Goal: Information Seeking & Learning: Check status

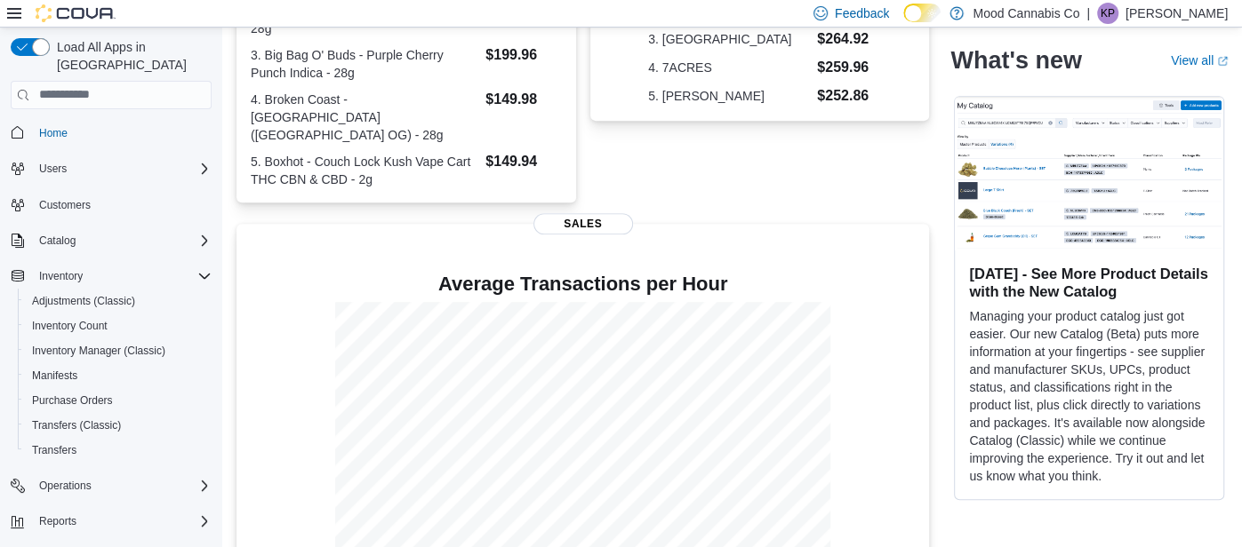
scroll to position [473, 0]
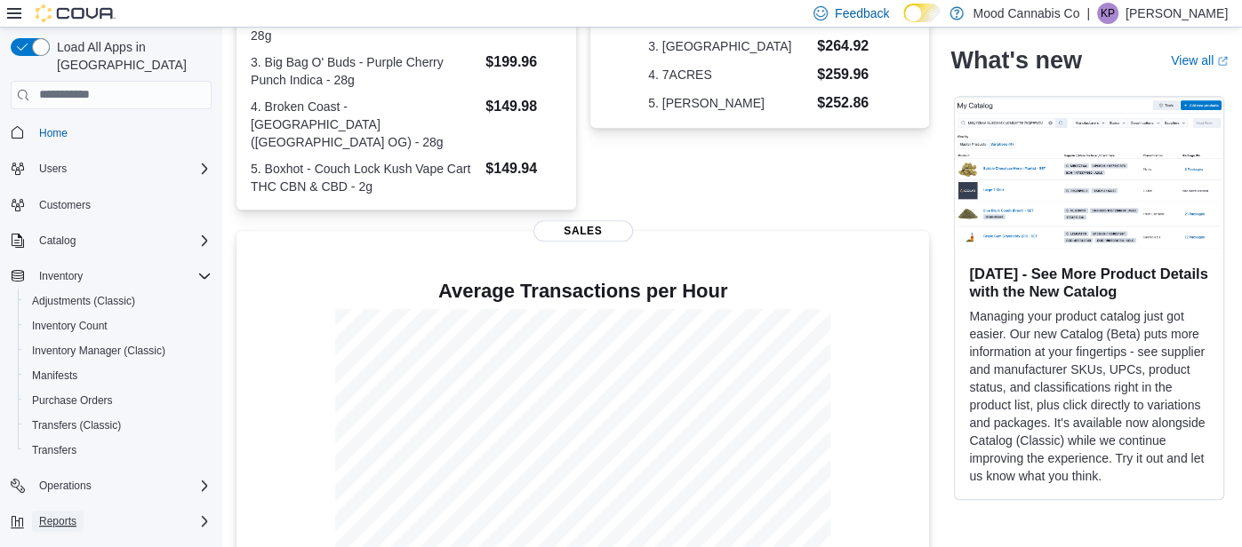
click at [59, 515] on span "Reports" at bounding box center [57, 522] width 37 height 14
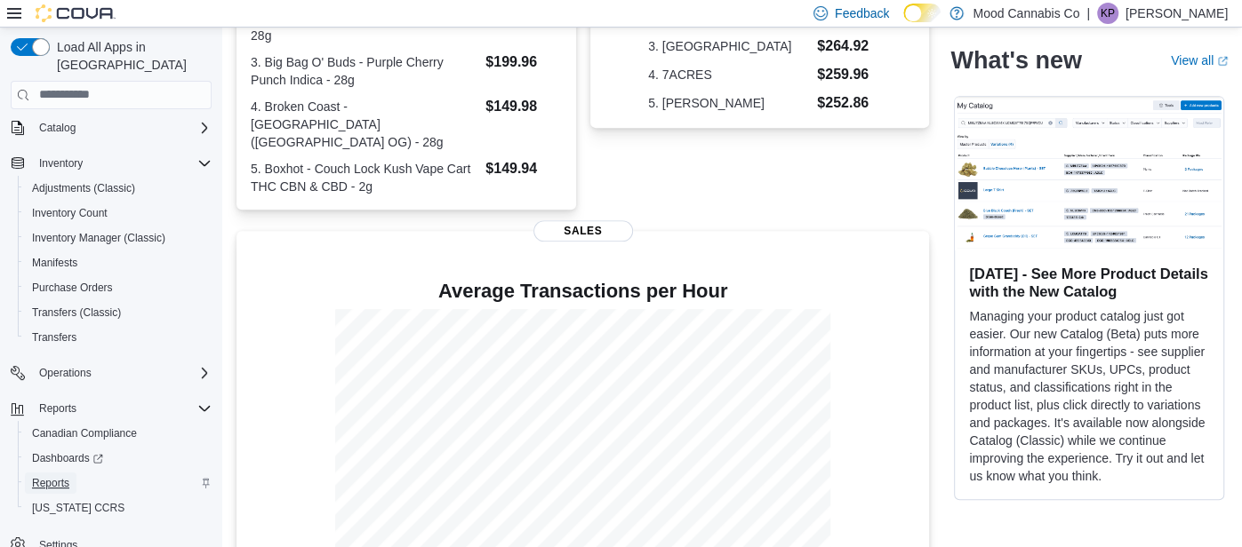
click at [50, 476] on span "Reports" at bounding box center [50, 483] width 37 height 14
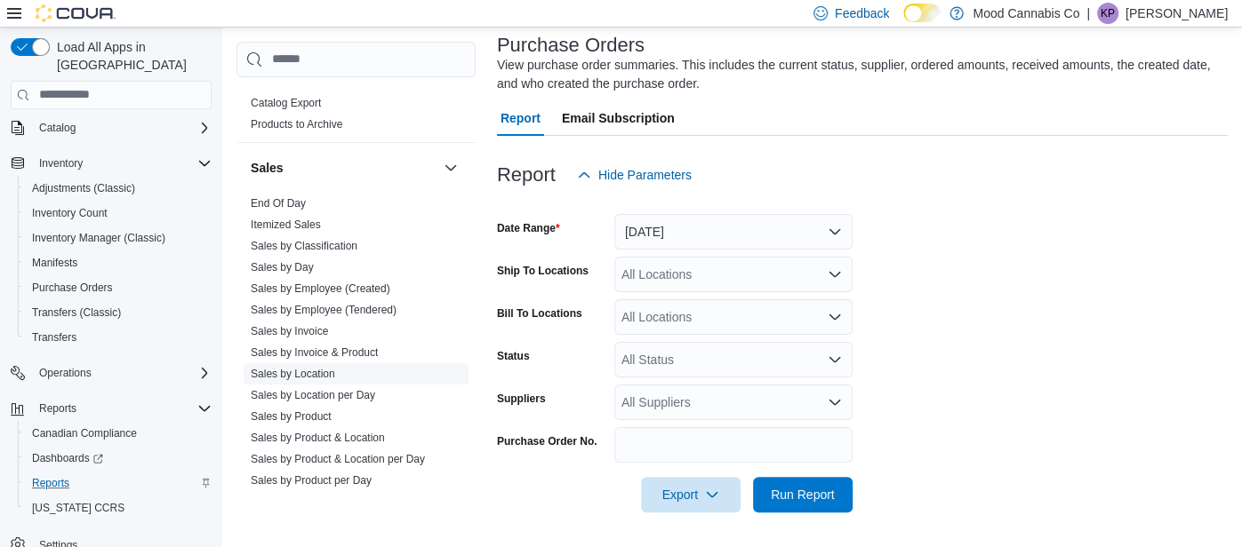
scroll to position [1399, 0]
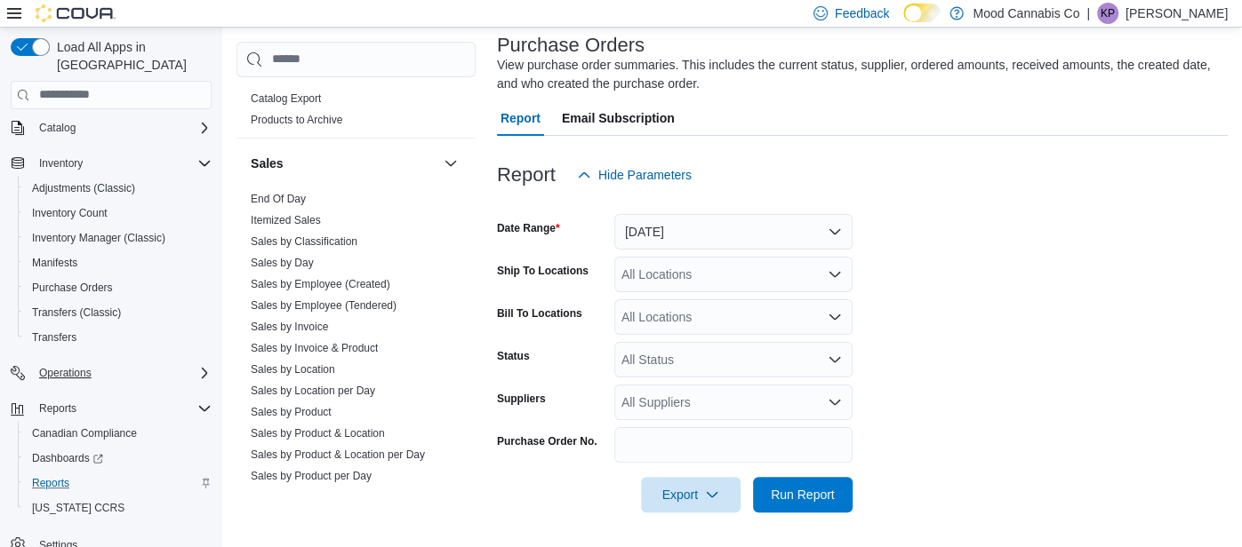
click at [199, 366] on icon "Complex example" at bounding box center [204, 373] width 14 height 14
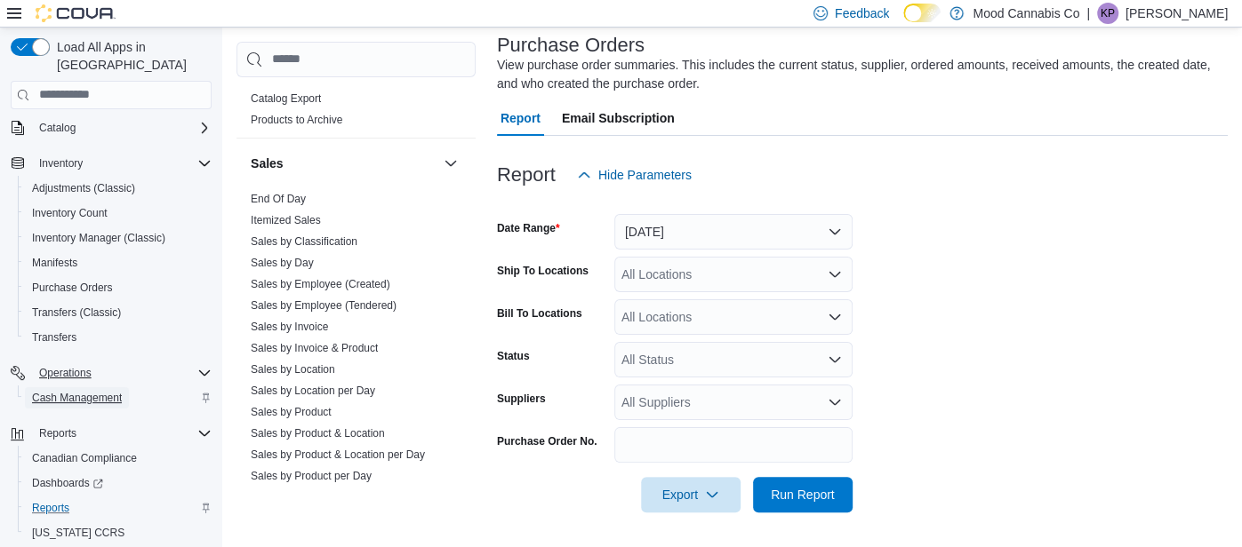
click at [91, 391] on span "Cash Management" at bounding box center [77, 398] width 90 height 14
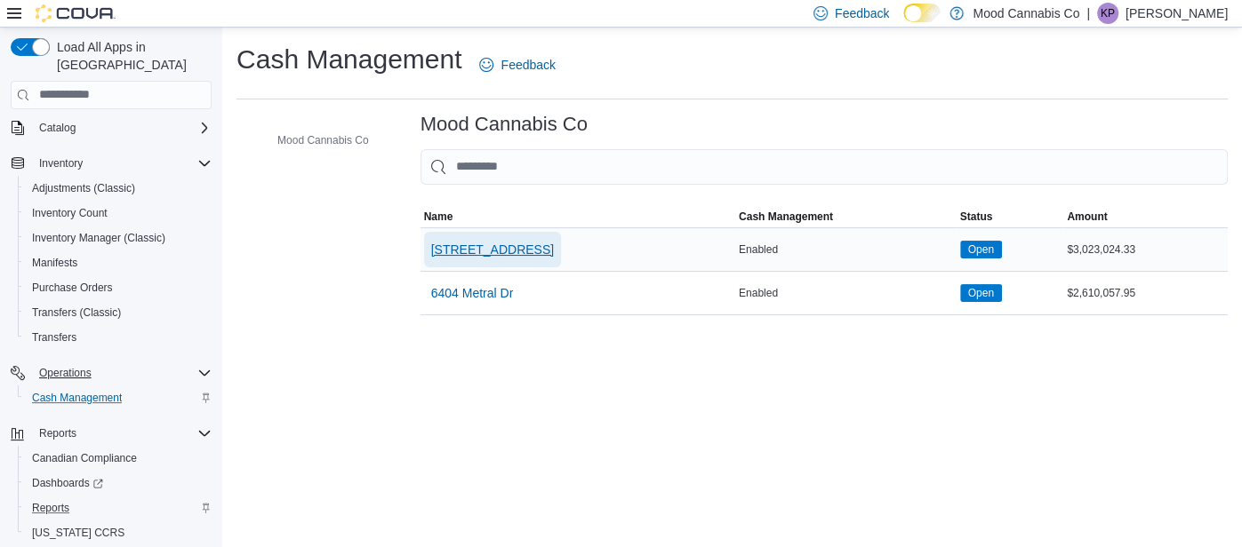
click at [484, 246] on span "[STREET_ADDRESS]" at bounding box center [492, 250] width 123 height 18
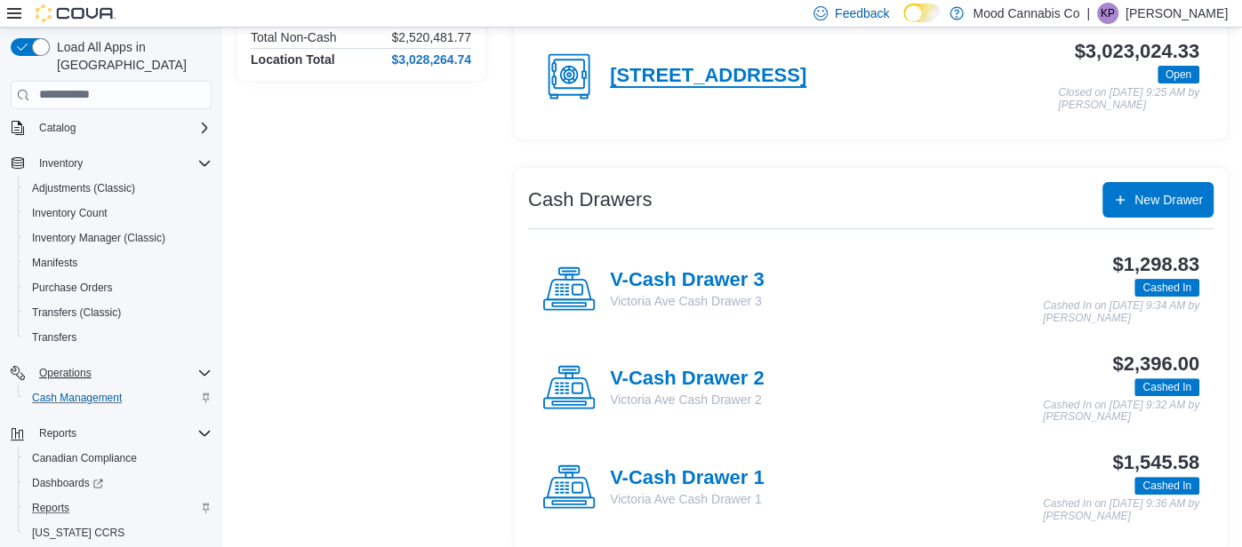
scroll to position [220, 0]
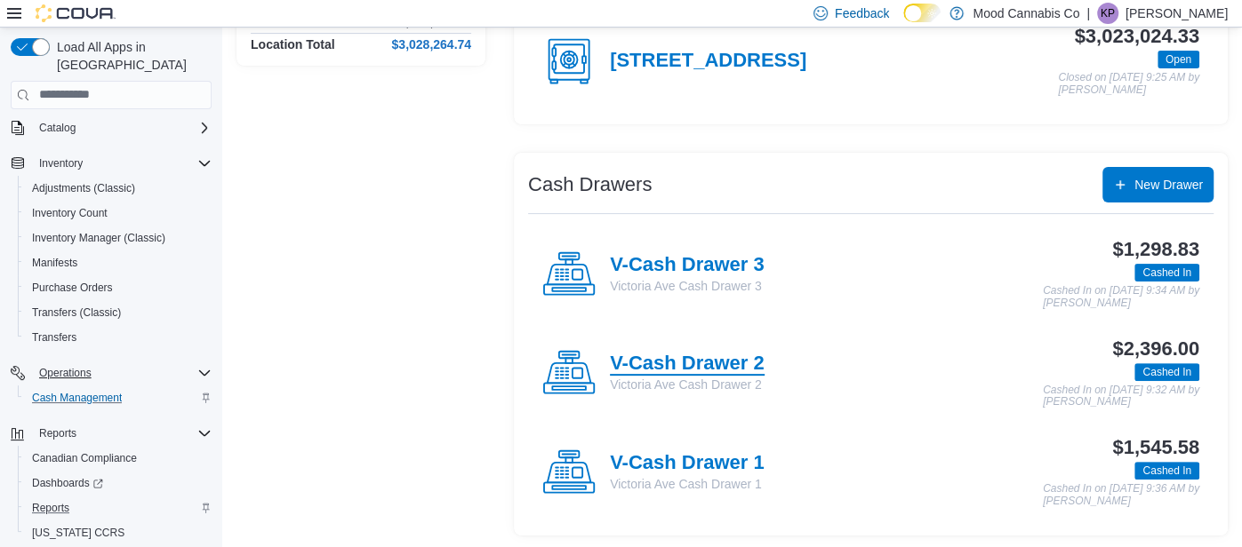
click at [686, 362] on h4 "V-Cash Drawer 2" at bounding box center [687, 364] width 155 height 23
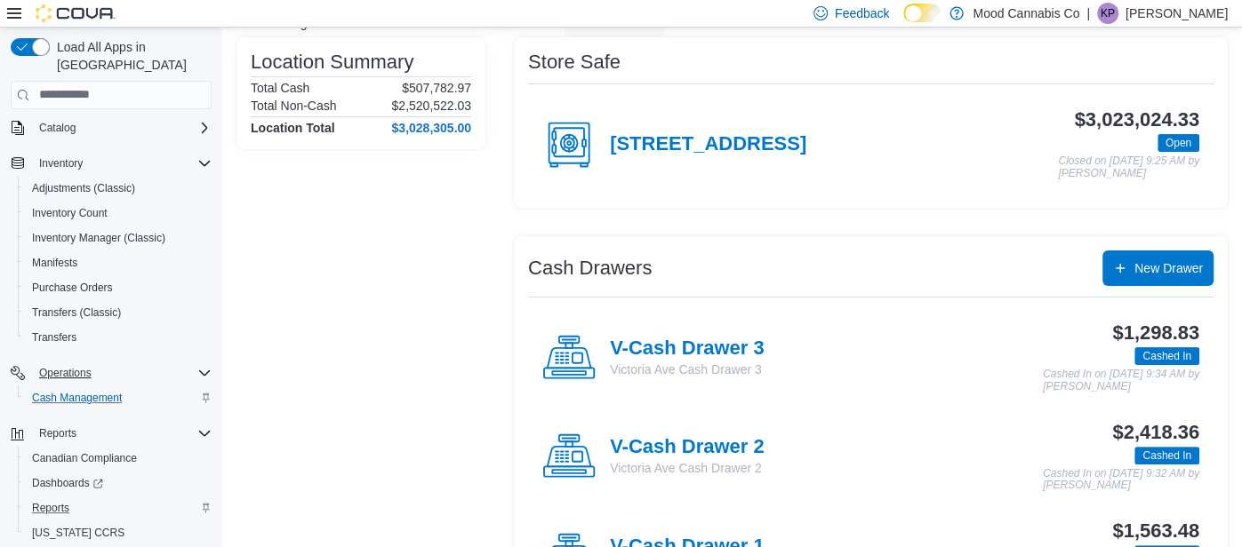
scroll to position [220, 0]
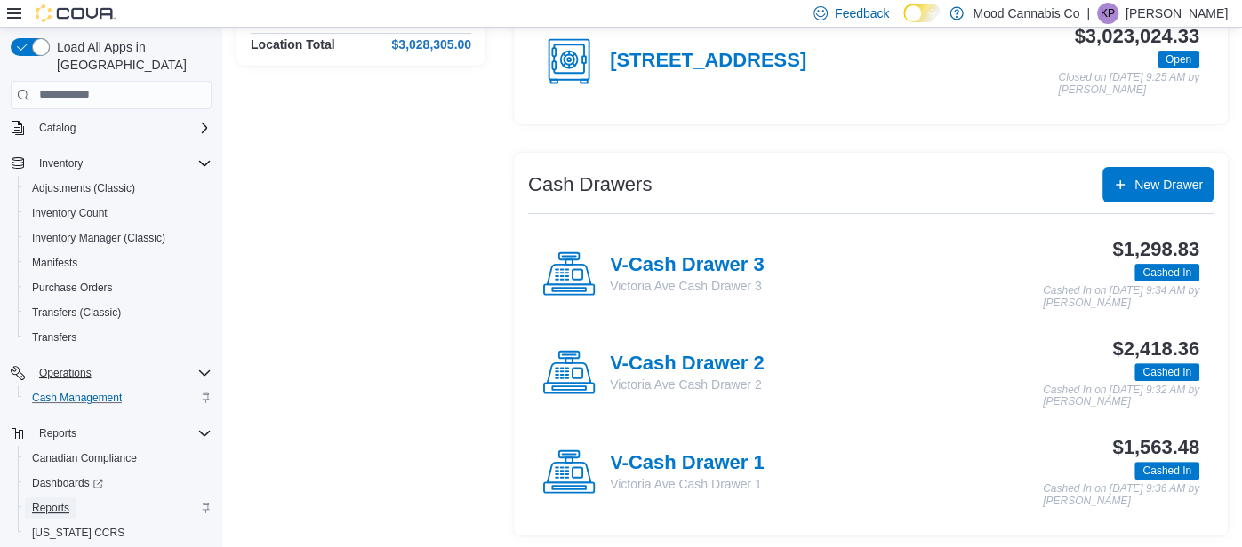
click at [66, 501] on span "Reports" at bounding box center [50, 508] width 37 height 14
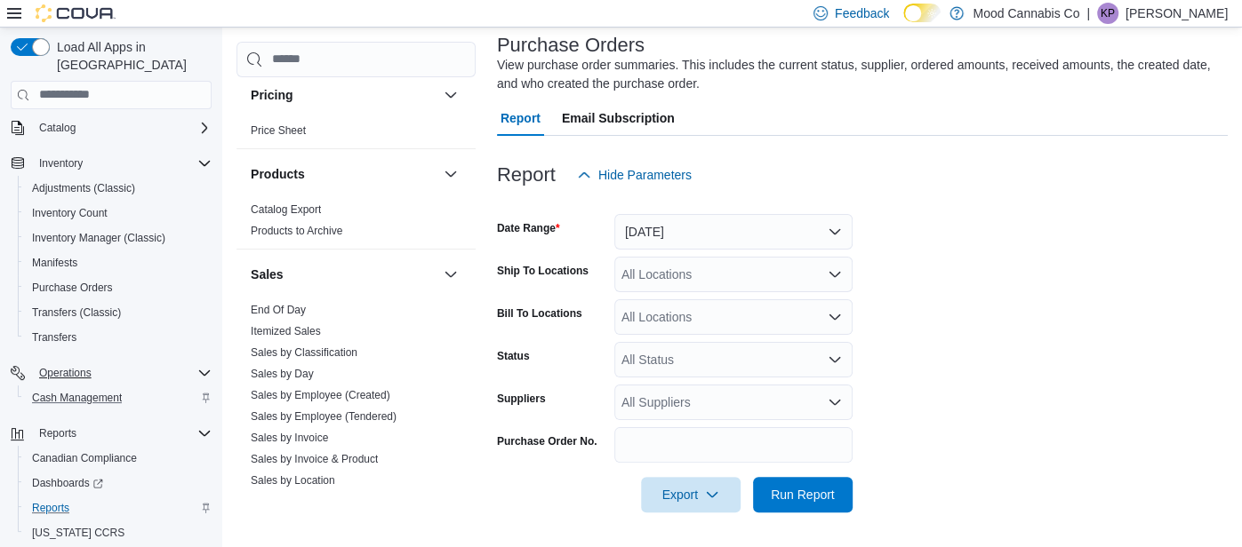
scroll to position [1290, 0]
click at [269, 301] on link "End Of Day" at bounding box center [278, 307] width 55 height 12
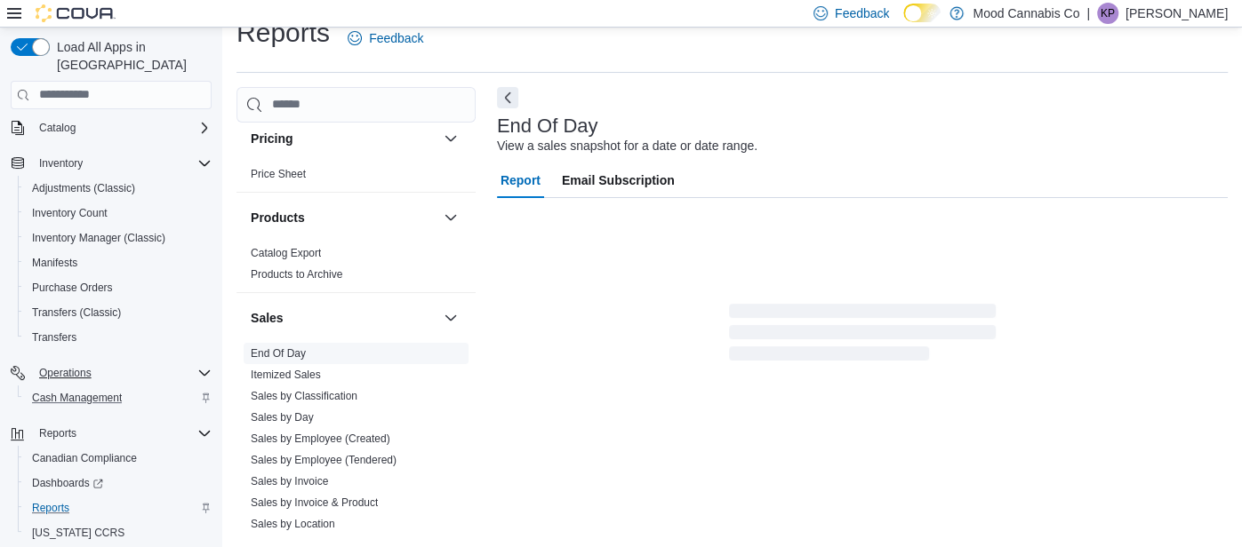
scroll to position [26, 0]
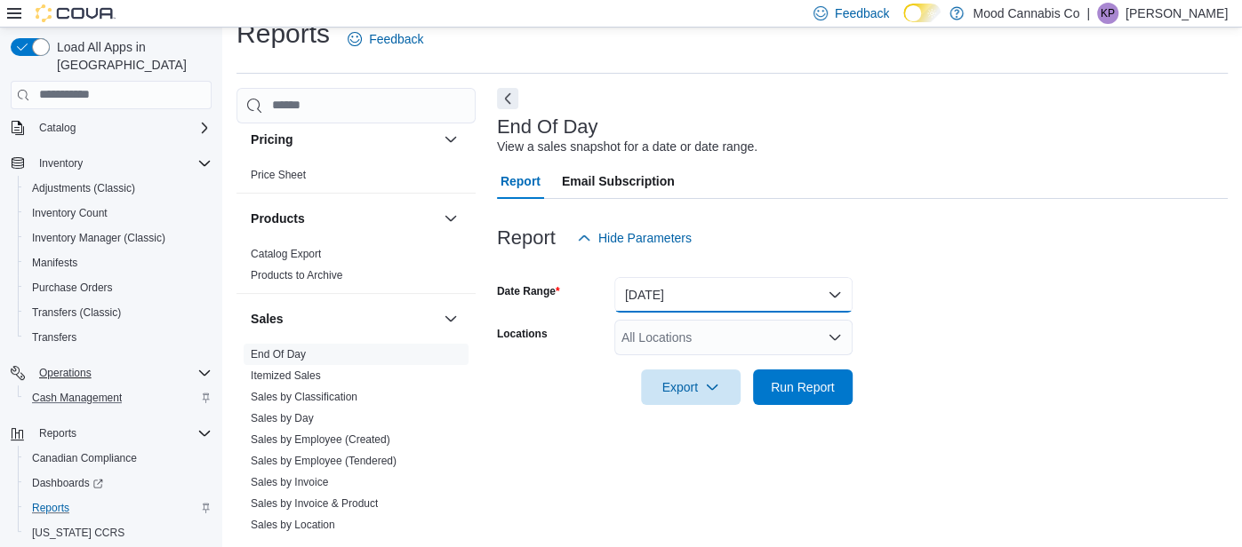
click at [641, 291] on button "[DATE]" at bounding box center [733, 295] width 238 height 36
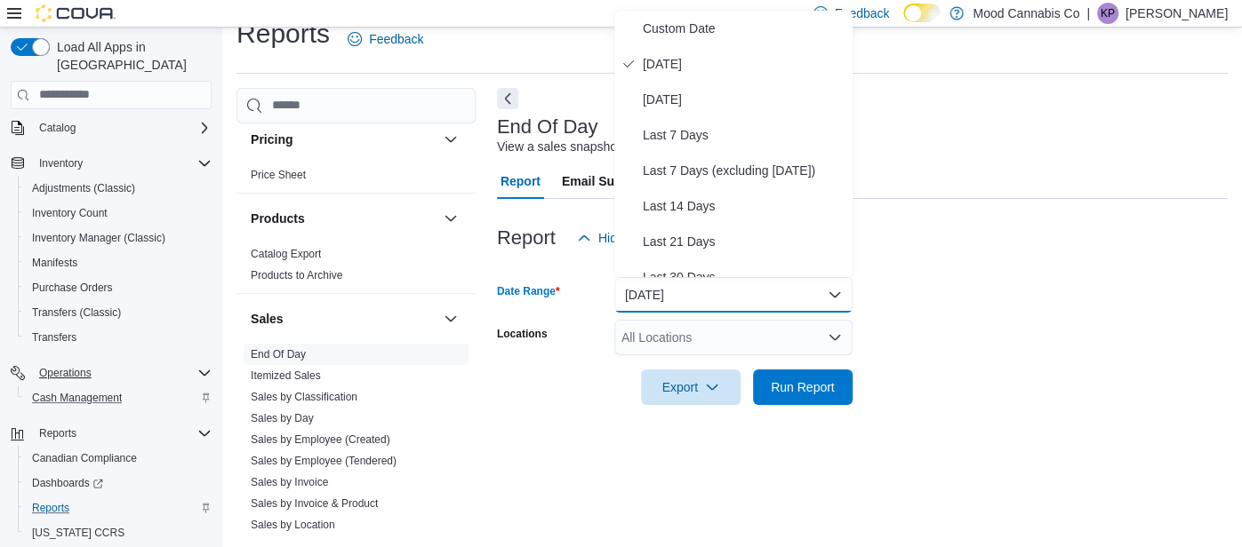
click at [920, 332] on form "Date Range [DATE] Locations All Locations Export Run Report" at bounding box center [862, 330] width 731 height 149
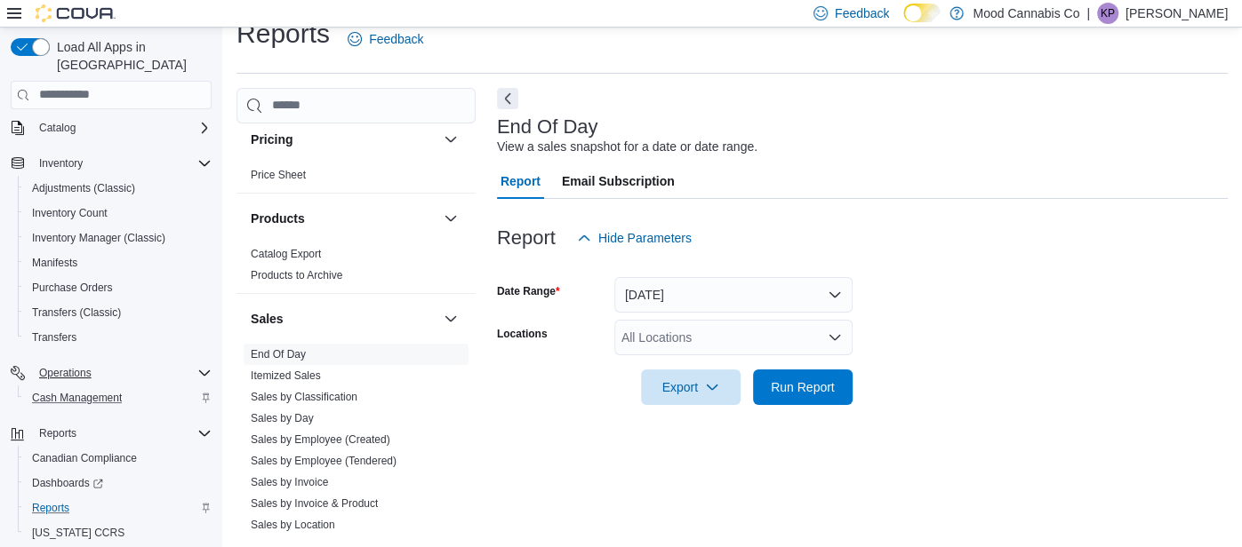
click at [649, 338] on div "All Locations" at bounding box center [733, 338] width 238 height 36
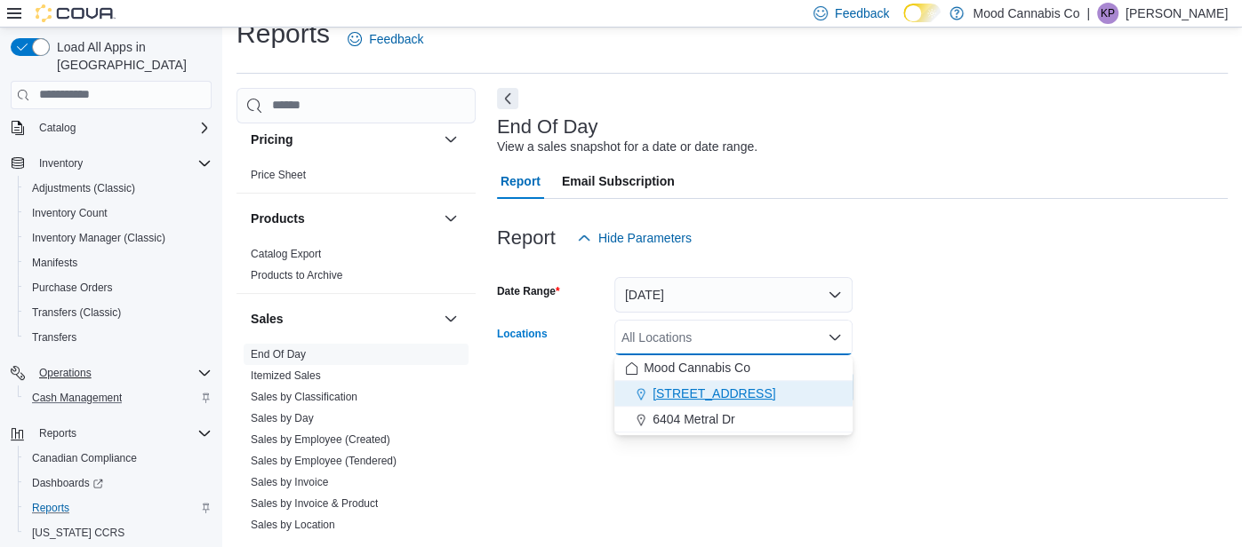
click at [679, 389] on span "[STREET_ADDRESS]" at bounding box center [713, 394] width 123 height 18
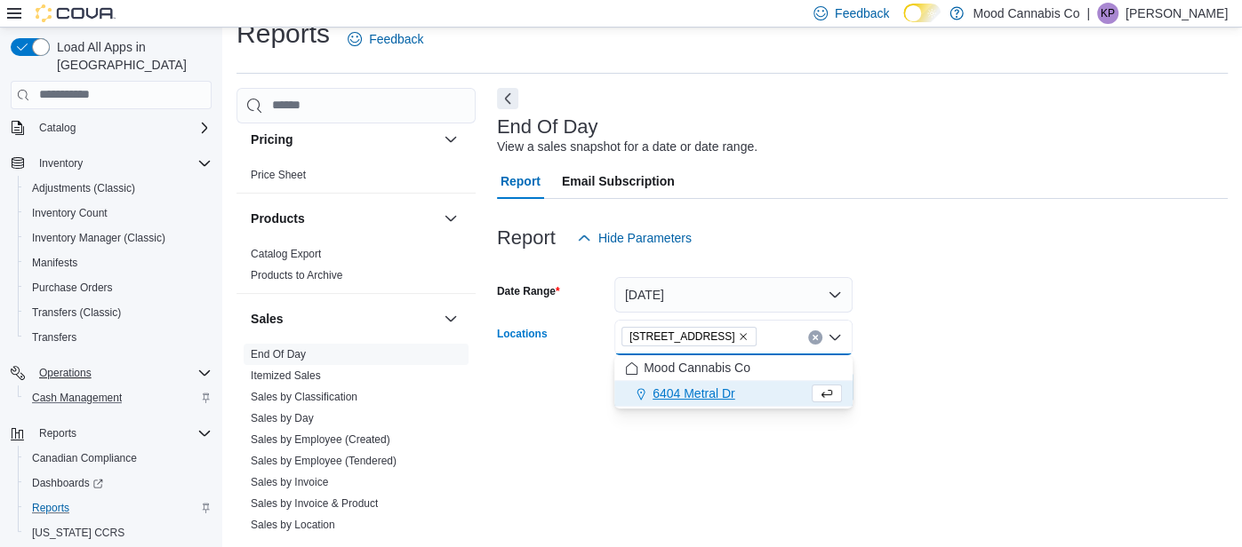
click at [1019, 317] on form "Date Range [DATE] Locations [STREET_ADDRESS] Selected. [STREET_ADDRESS] Press B…" at bounding box center [862, 330] width 731 height 149
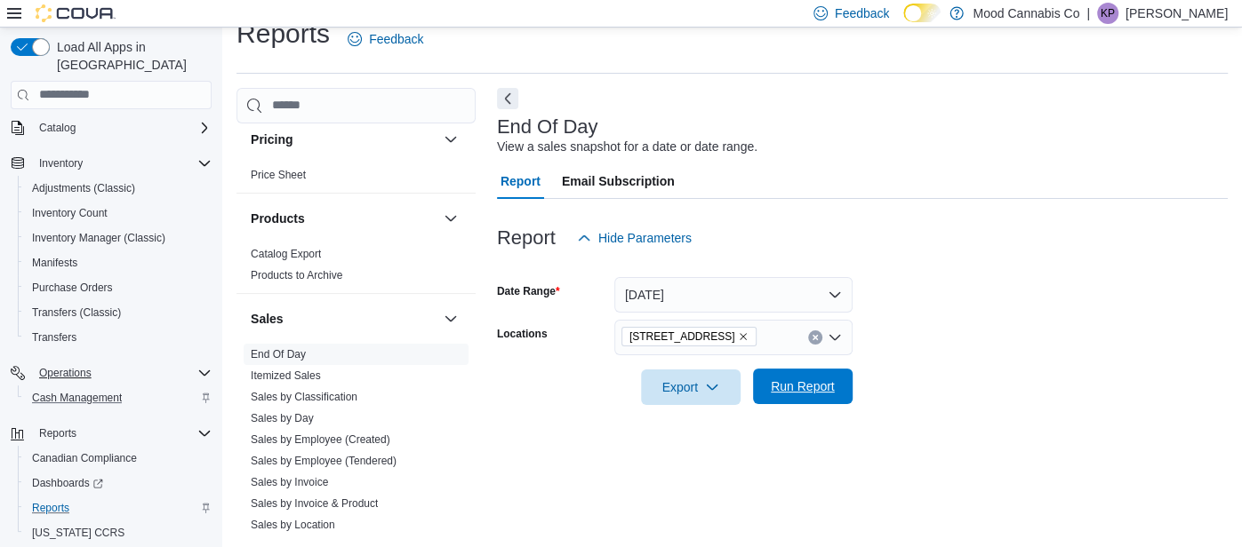
click at [802, 393] on span "Run Report" at bounding box center [803, 387] width 64 height 18
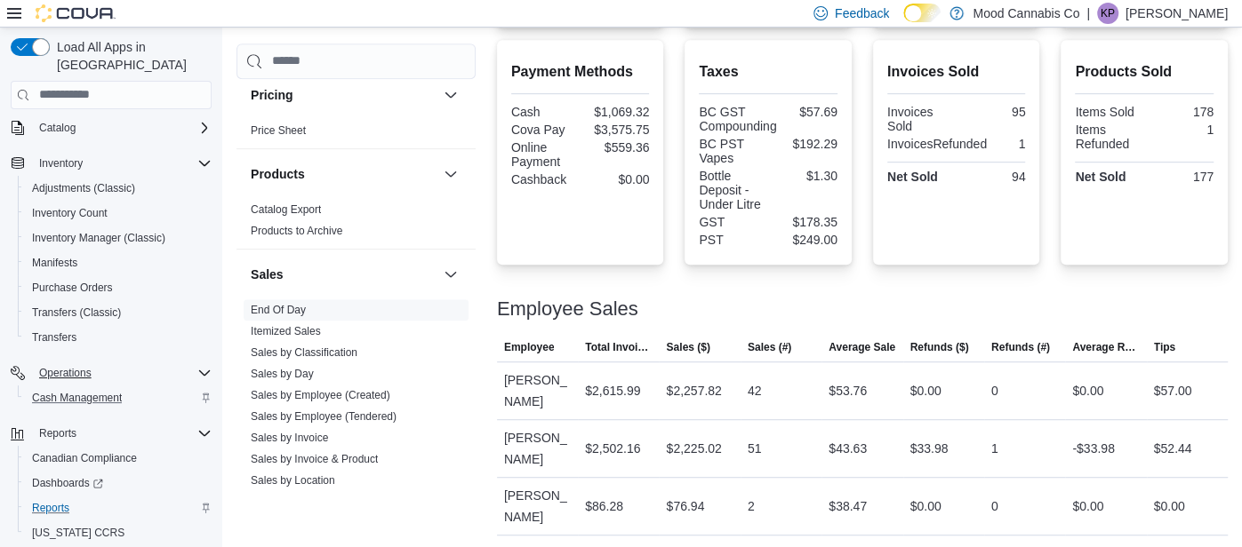
scroll to position [603, 0]
